Goal: Find specific page/section: Find specific page/section

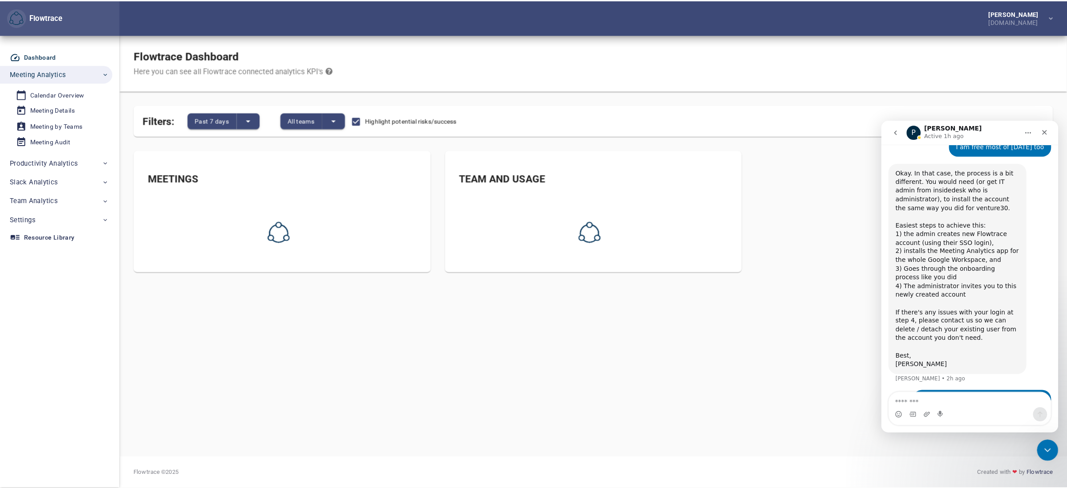
scroll to position [544, 0]
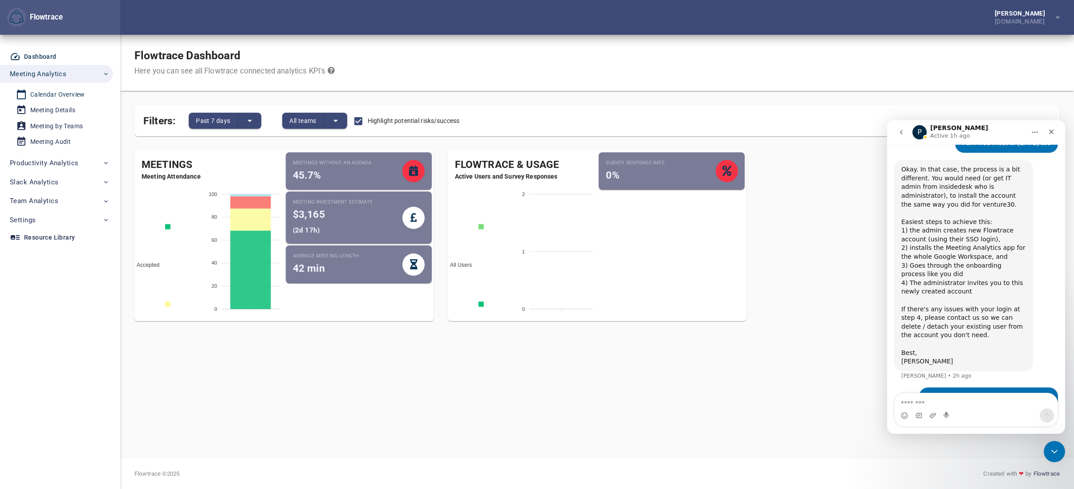
click at [59, 93] on div "Calendar Overview" at bounding box center [57, 94] width 55 height 11
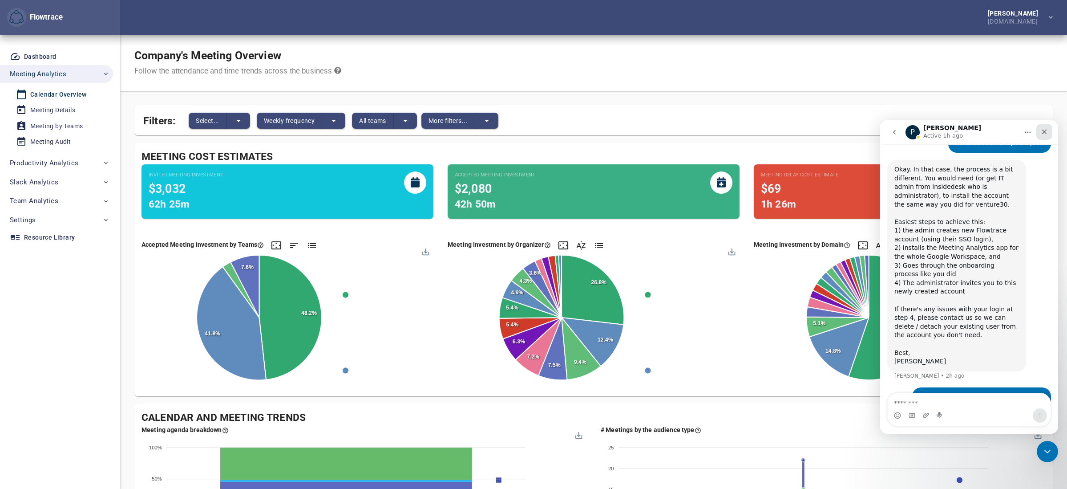
click at [1045, 134] on icon "Close" at bounding box center [1044, 131] width 7 height 7
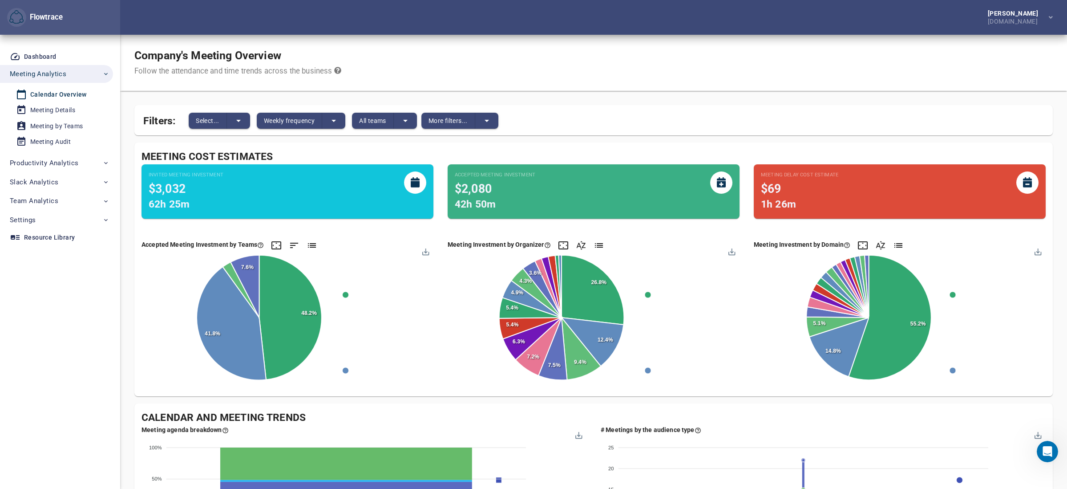
scroll to position [544, 0]
click at [459, 122] on span "More filters..." at bounding box center [448, 120] width 39 height 11
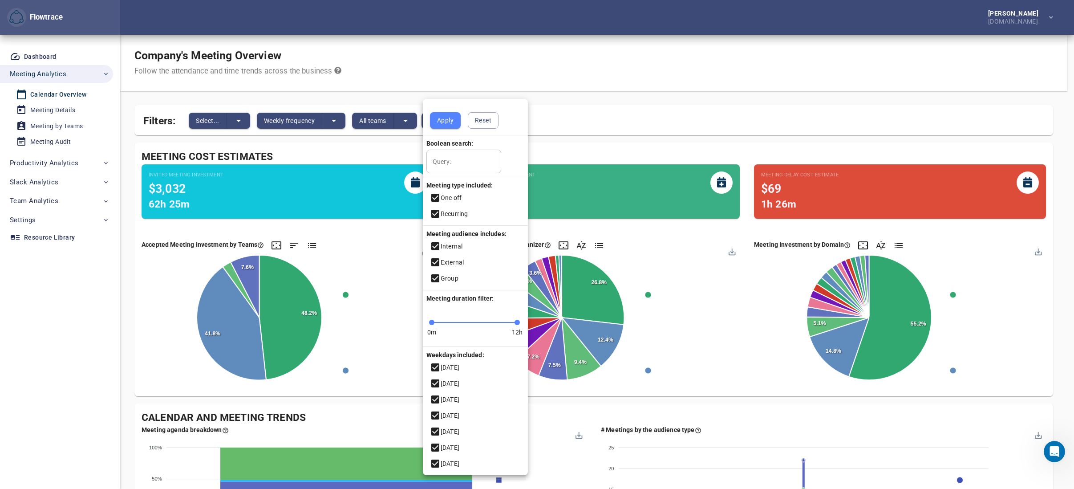
click at [607, 120] on div at bounding box center [537, 244] width 1074 height 489
